Goal: Information Seeking & Learning: Learn about a topic

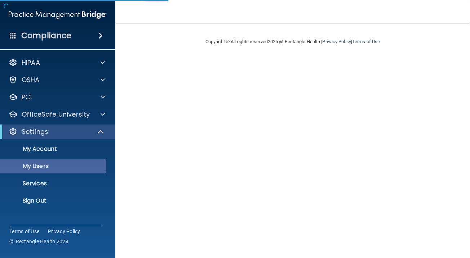
select select "20"
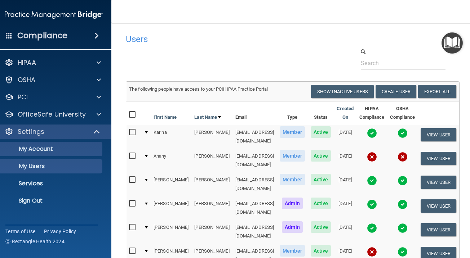
click at [69, 151] on p "My Account" at bounding box center [50, 149] width 98 height 7
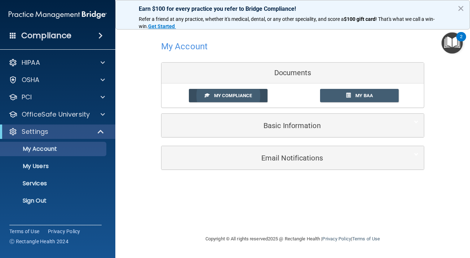
click at [216, 95] on span "My Compliance" at bounding box center [233, 95] width 38 height 5
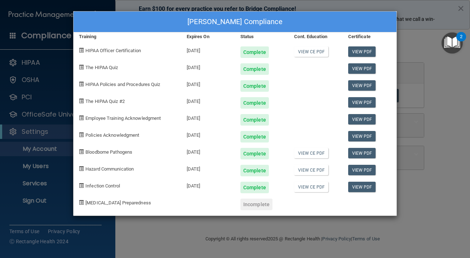
click at [435, 156] on div "[PERSON_NAME] Compliance Training Expires On Status Cont. Education Certificate…" at bounding box center [235, 129] width 470 height 258
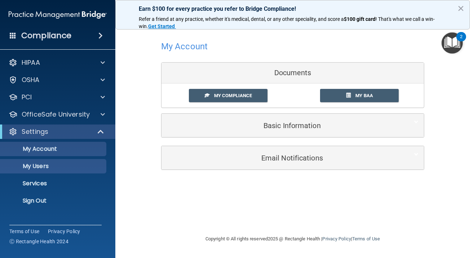
click at [80, 169] on p "My Users" at bounding box center [54, 166] width 98 height 7
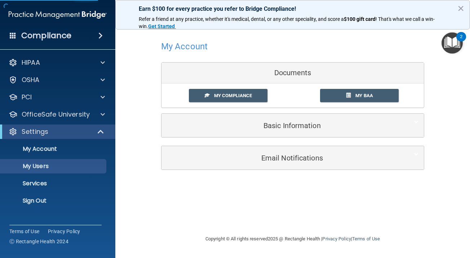
select select "20"
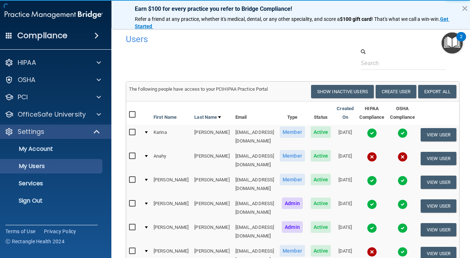
click at [373, 131] on img at bounding box center [372, 133] width 10 height 10
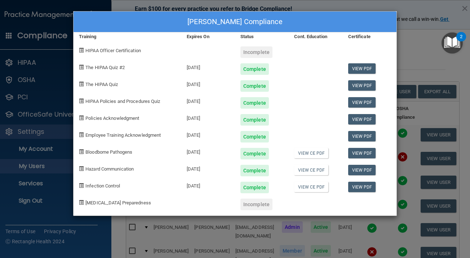
click at [413, 60] on div "Karina Almeida's Compliance Training Expires On Status Cont. Education Certific…" at bounding box center [235, 129] width 470 height 258
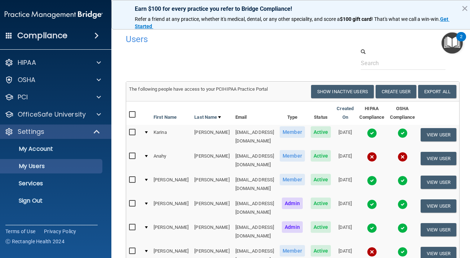
click at [402, 133] on img at bounding box center [403, 133] width 10 height 10
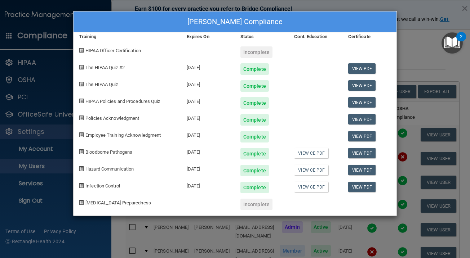
click at [402, 87] on div "Karina Almeida's Compliance Training Expires On Status Cont. Education Certific…" at bounding box center [235, 129] width 470 height 258
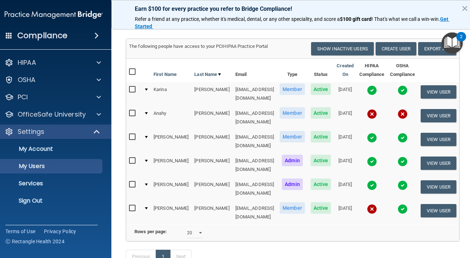
scroll to position [41, 0]
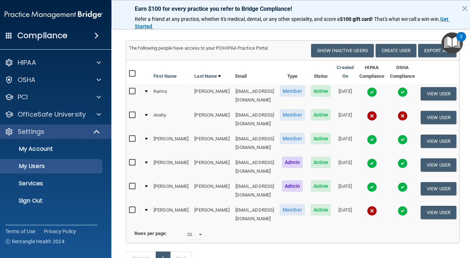
click at [373, 91] on img at bounding box center [372, 92] width 10 height 10
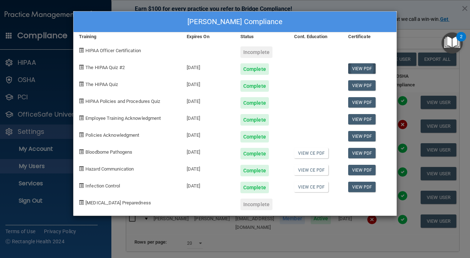
click at [358, 67] on link "View PDF" at bounding box center [362, 68] width 28 height 10
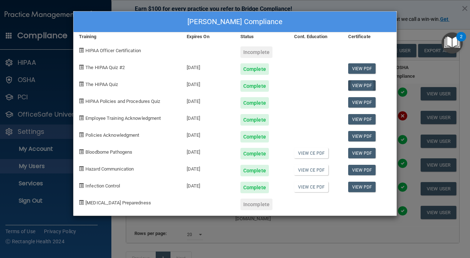
click at [365, 87] on link "View PDF" at bounding box center [362, 85] width 28 height 10
click at [360, 102] on link "View PDF" at bounding box center [362, 102] width 28 height 10
click at [360, 118] on link "View PDF" at bounding box center [362, 119] width 28 height 10
click at [364, 138] on link "View PDF" at bounding box center [362, 136] width 28 height 10
click at [365, 155] on link "View PDF" at bounding box center [362, 153] width 28 height 10
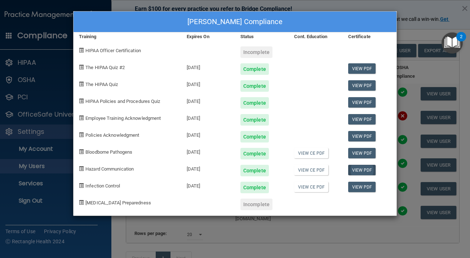
click at [362, 169] on link "View PDF" at bounding box center [362, 170] width 28 height 10
click at [369, 187] on link "View PDF" at bounding box center [362, 187] width 28 height 10
click at [303, 151] on link "View CE PDF" at bounding box center [311, 153] width 34 height 10
click at [365, 153] on link "View PDF" at bounding box center [362, 153] width 28 height 10
click at [416, 233] on div "Karina Almeida's Compliance Training Expires On Status Cont. Education Certific…" at bounding box center [235, 129] width 470 height 258
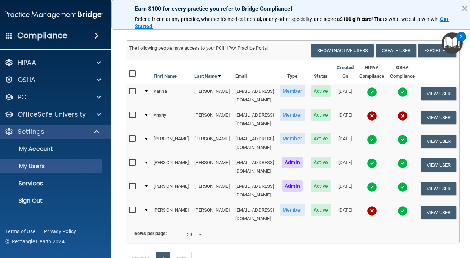
click at [374, 135] on img at bounding box center [372, 140] width 10 height 10
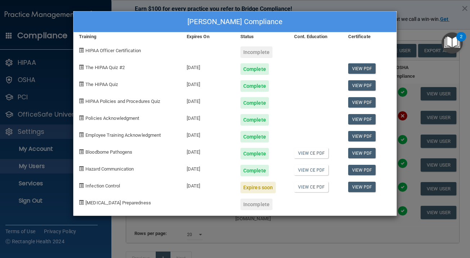
click at [409, 46] on div "Melissa Ayala's Compliance Training Expires On Status Cont. Education Certifica…" at bounding box center [235, 129] width 470 height 258
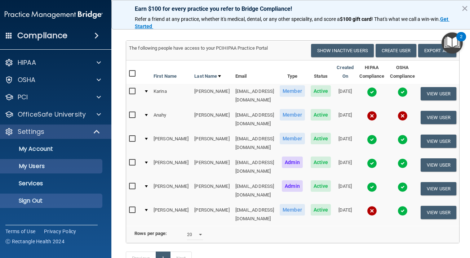
click at [54, 204] on p "Sign Out" at bounding box center [50, 201] width 98 height 7
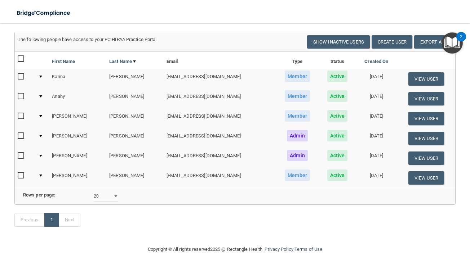
scroll to position [23, 0]
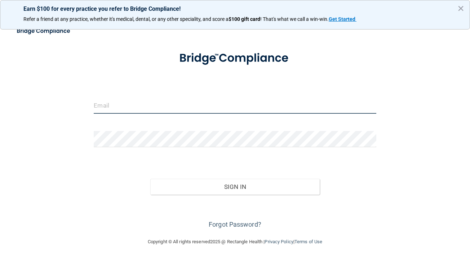
type input "[EMAIL_ADDRESS][DOMAIN_NAME]"
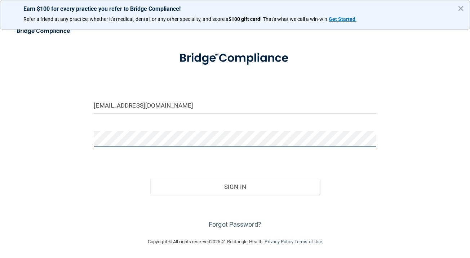
click at [235, 186] on button "Sign In" at bounding box center [234, 187] width 169 height 16
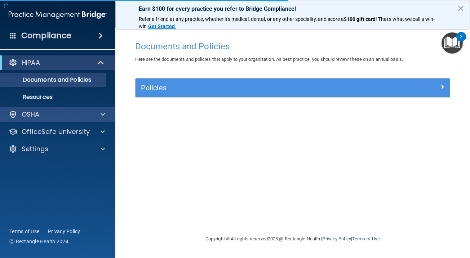
click at [68, 116] on div "OSHA" at bounding box center [47, 114] width 89 height 9
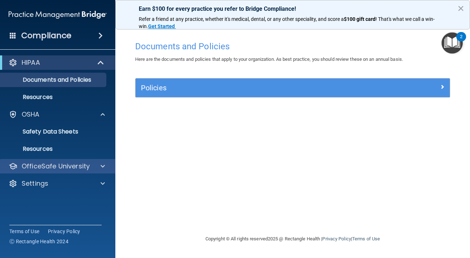
click at [71, 165] on p "OfficeSafe University" at bounding box center [56, 166] width 68 height 9
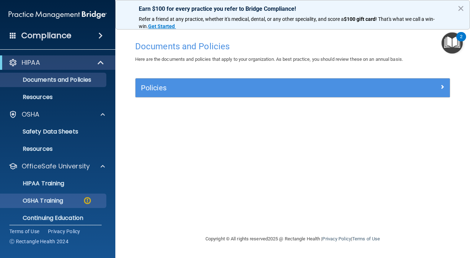
click at [71, 199] on div "OSHA Training" at bounding box center [54, 201] width 98 height 7
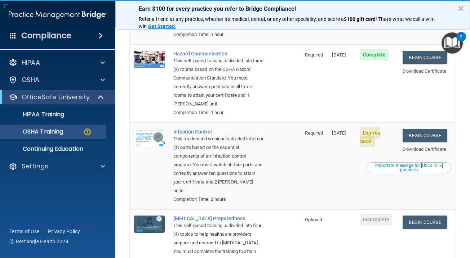
scroll to position [167, 0]
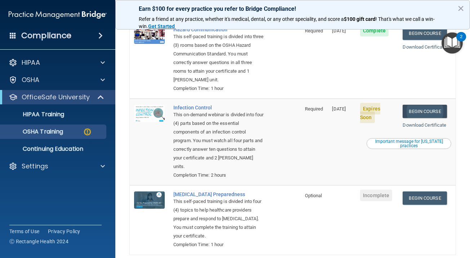
click at [433, 105] on link "Begin Course" at bounding box center [425, 111] width 44 height 13
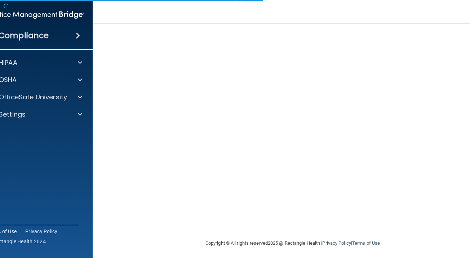
scroll to position [48, 0]
